Goal: Task Accomplishment & Management: Manage account settings

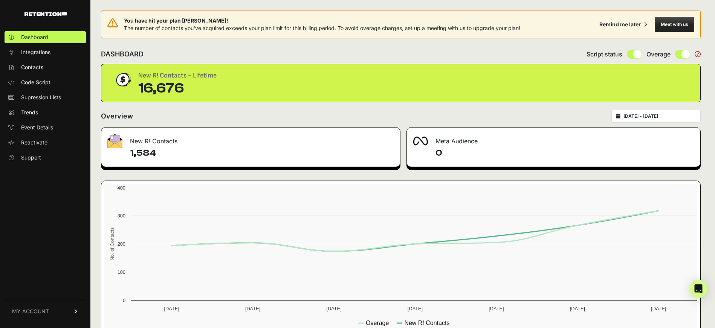
type input "2025-09-18"
type input "2025-09-24"
click at [655, 117] on input "2025-09-18 - 2025-09-24" at bounding box center [659, 116] width 72 height 6
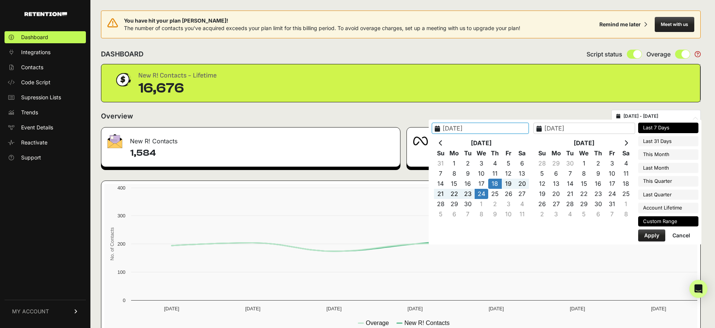
type input "2025-09-27"
type input "2025-10-03"
type input "2025-09-18"
type input "2025-09-24"
type input "2025-09-03"
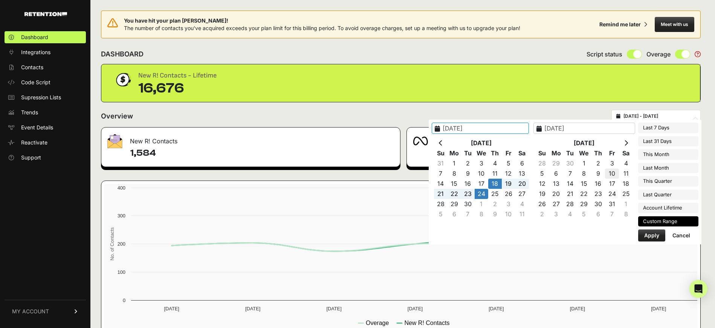
type input "2025-10-03"
type input "2025-09-18"
type input "2025-09-24"
type input "2025-09-25"
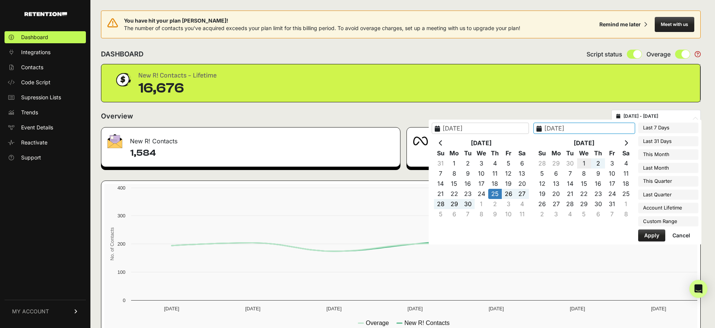
type input "2025-10-01"
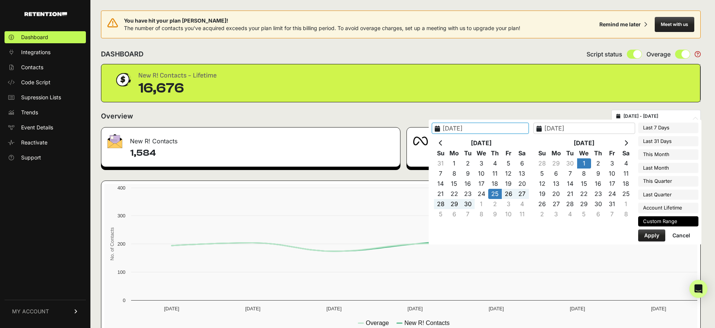
type input "2025-09-25"
click at [642, 236] on button "Apply" at bounding box center [651, 236] width 27 height 12
type input "[DATE] - [DATE]"
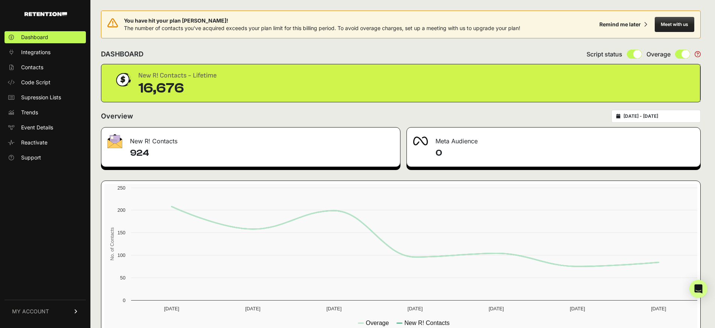
click at [38, 311] on span "MY ACCOUNT" at bounding box center [30, 312] width 37 height 8
click at [45, 313] on link "Sign Out" at bounding box center [45, 317] width 81 height 12
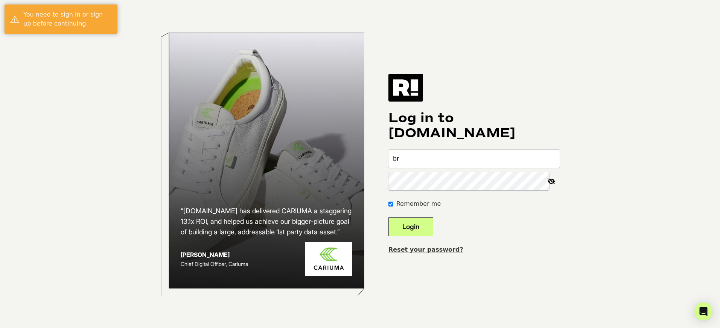
type input "bryan+1@heavy.com"
click at [389, 218] on button "Login" at bounding box center [411, 227] width 45 height 19
